Goal: Navigation & Orientation: Find specific page/section

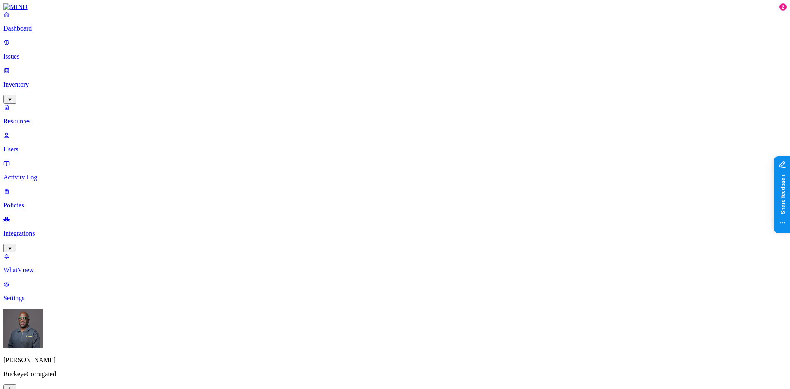
click at [32, 53] on p "Issues" at bounding box center [395, 56] width 784 height 7
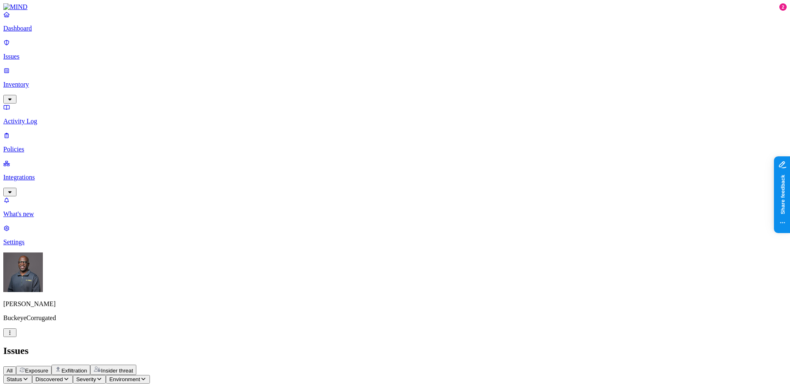
click at [43, 117] on p "Activity Log" at bounding box center [395, 120] width 784 height 7
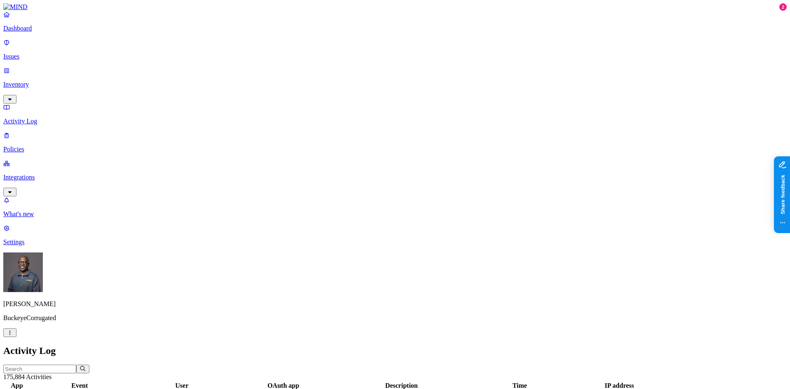
click at [30, 173] on p "Integrations" at bounding box center [395, 176] width 784 height 7
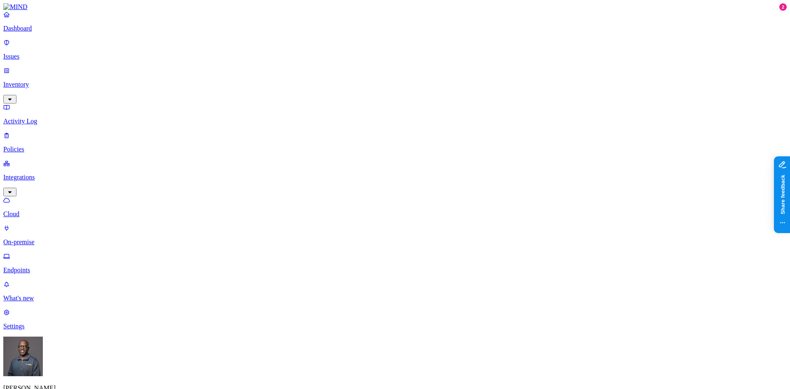
click at [40, 238] on p "On-premise" at bounding box center [395, 241] width 784 height 7
click at [40, 266] on p "Endpoints" at bounding box center [395, 269] width 784 height 7
click at [45, 266] on p "Endpoints" at bounding box center [395, 269] width 784 height 7
click at [32, 145] on p "Policies" at bounding box center [395, 148] width 784 height 7
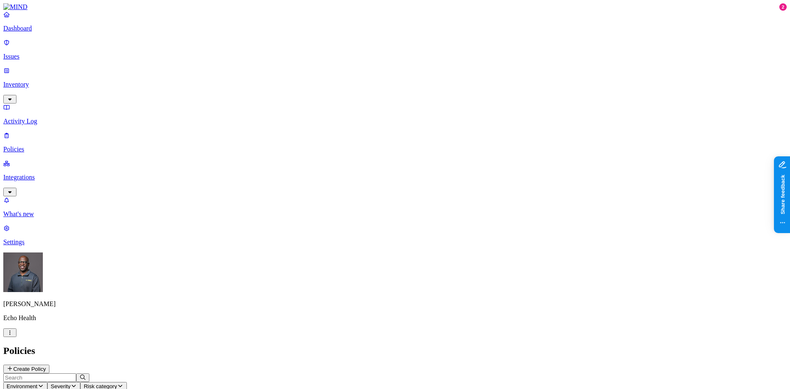
click at [37, 383] on span "Environment" at bounding box center [22, 386] width 31 height 6
click at [183, 71] on div "Endpoint" at bounding box center [183, 78] width 0 height 15
click at [209, 345] on header "Policies Create Policy" at bounding box center [395, 359] width 784 height 28
click at [79, 376] on html "Dashboard Issues Inventory Activity Log Policies Integrations What's new 2 Sett…" at bounding box center [395, 240] width 790 height 481
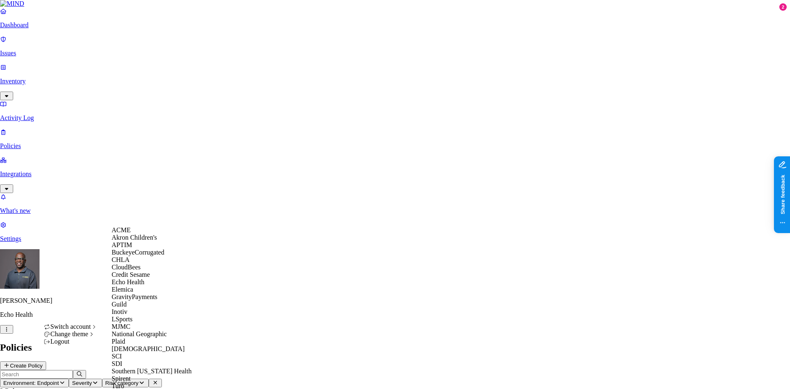
click at [136, 278] on span "Credit Sesame" at bounding box center [131, 274] width 38 height 7
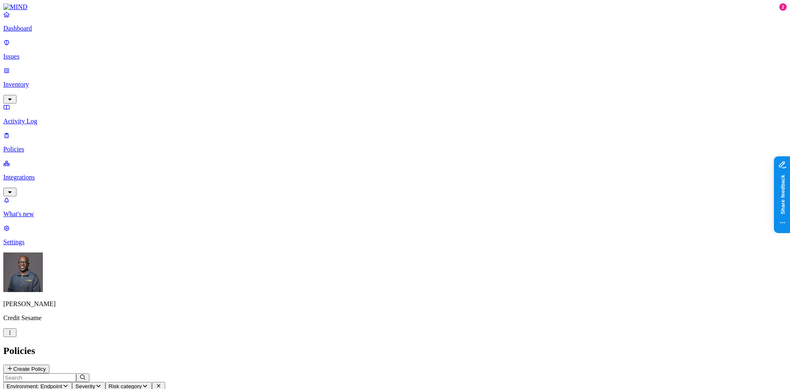
click at [49, 173] on p "Integrations" at bounding box center [395, 176] width 784 height 7
